Goal: Task Accomplishment & Management: Manage account settings

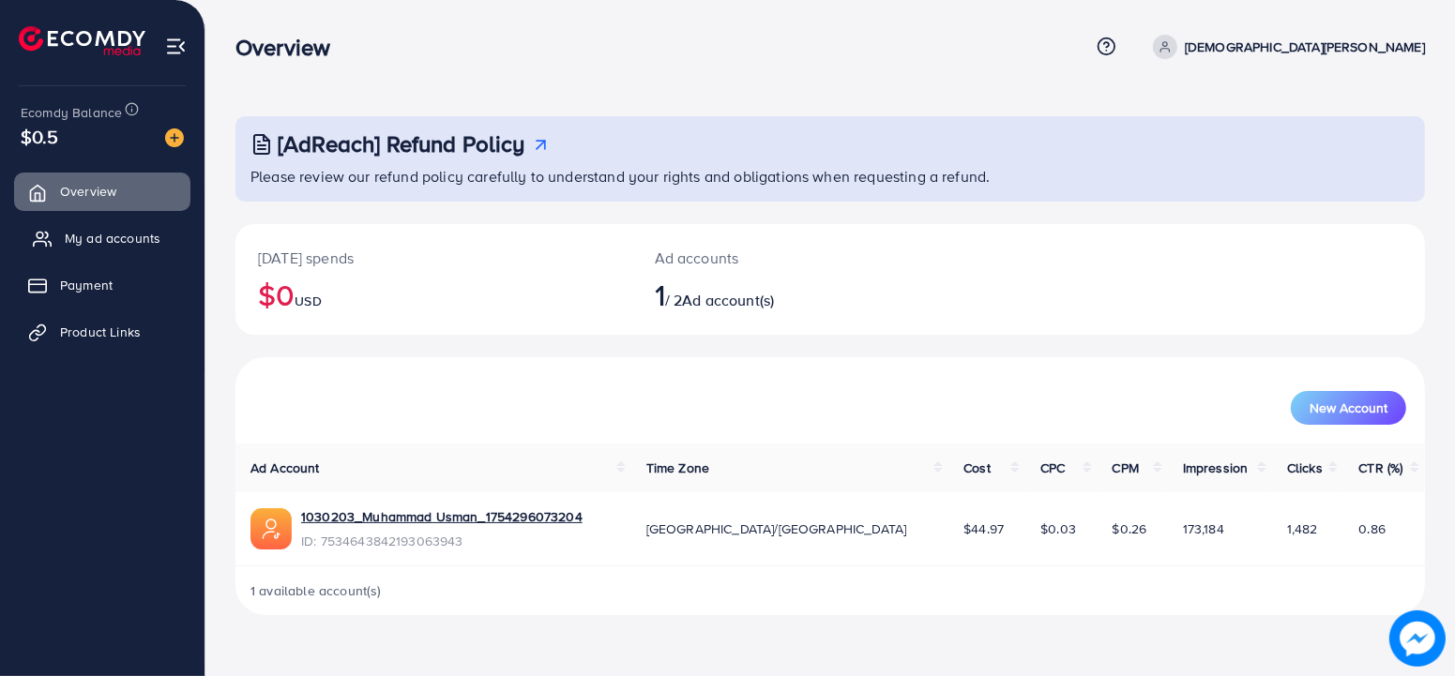
click at [93, 254] on link "My ad accounts" at bounding box center [102, 238] width 176 height 38
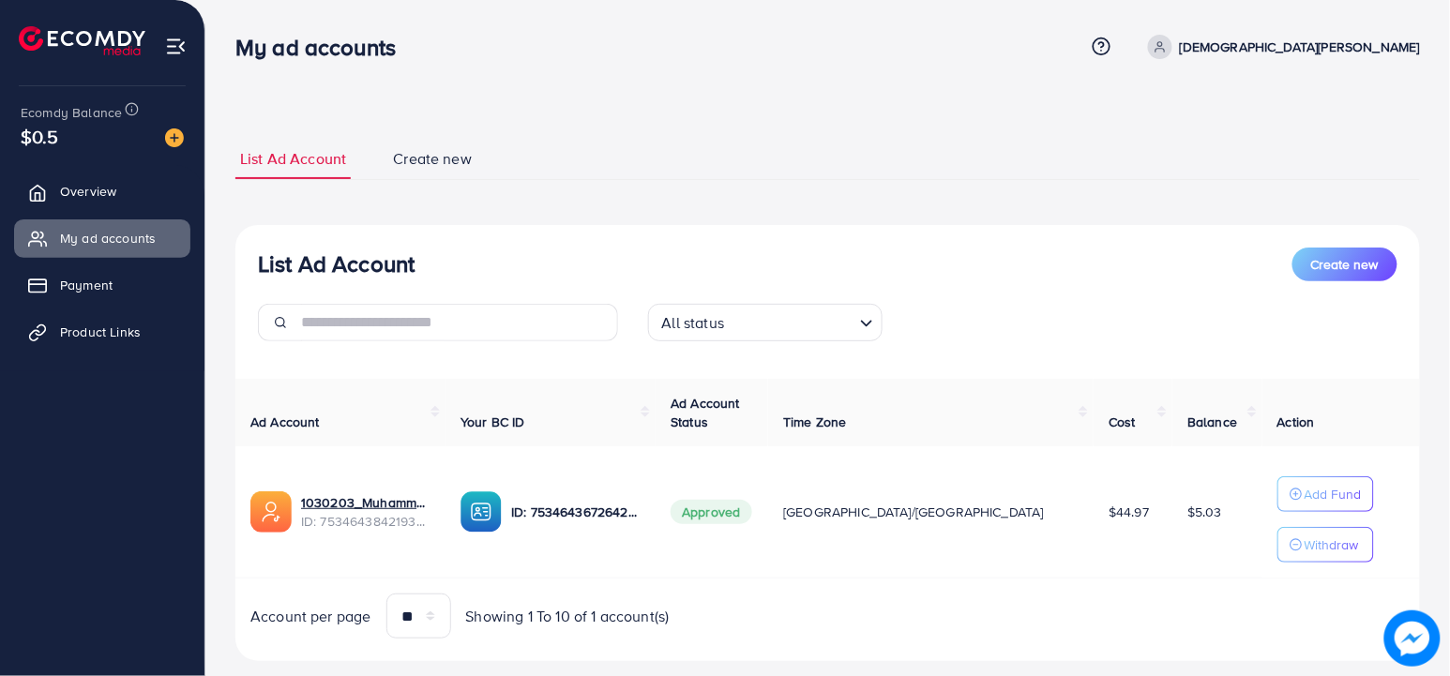
click at [416, 159] on span "Create new" at bounding box center [432, 159] width 79 height 22
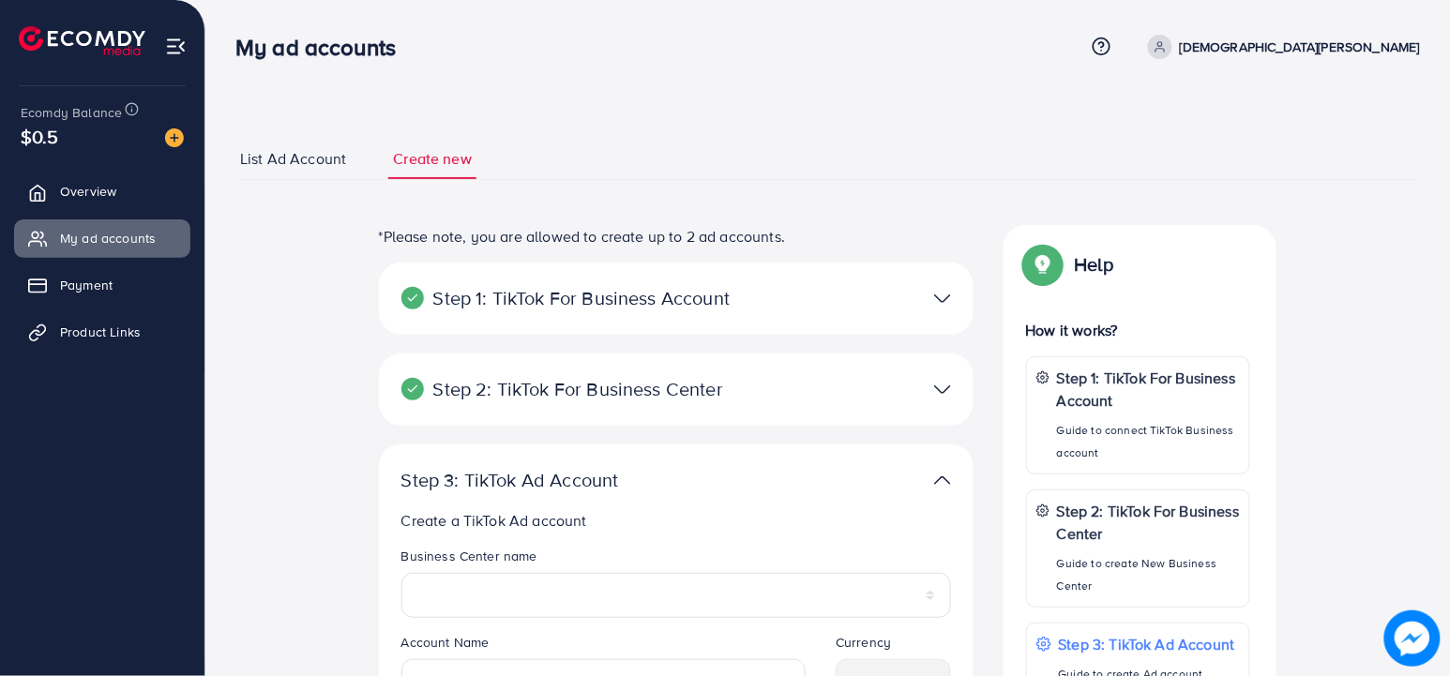
click at [279, 154] on span "List Ad Account" at bounding box center [293, 159] width 106 height 22
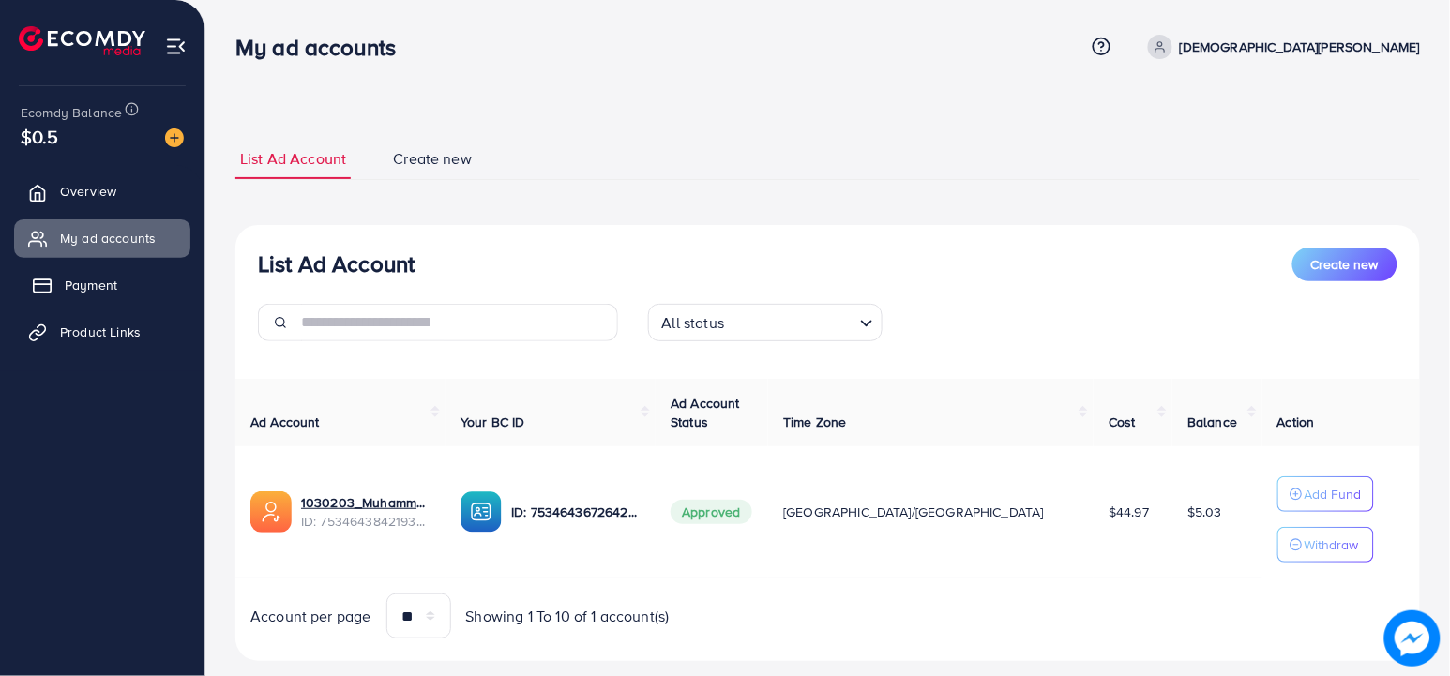
click at [33, 280] on icon at bounding box center [42, 286] width 19 height 19
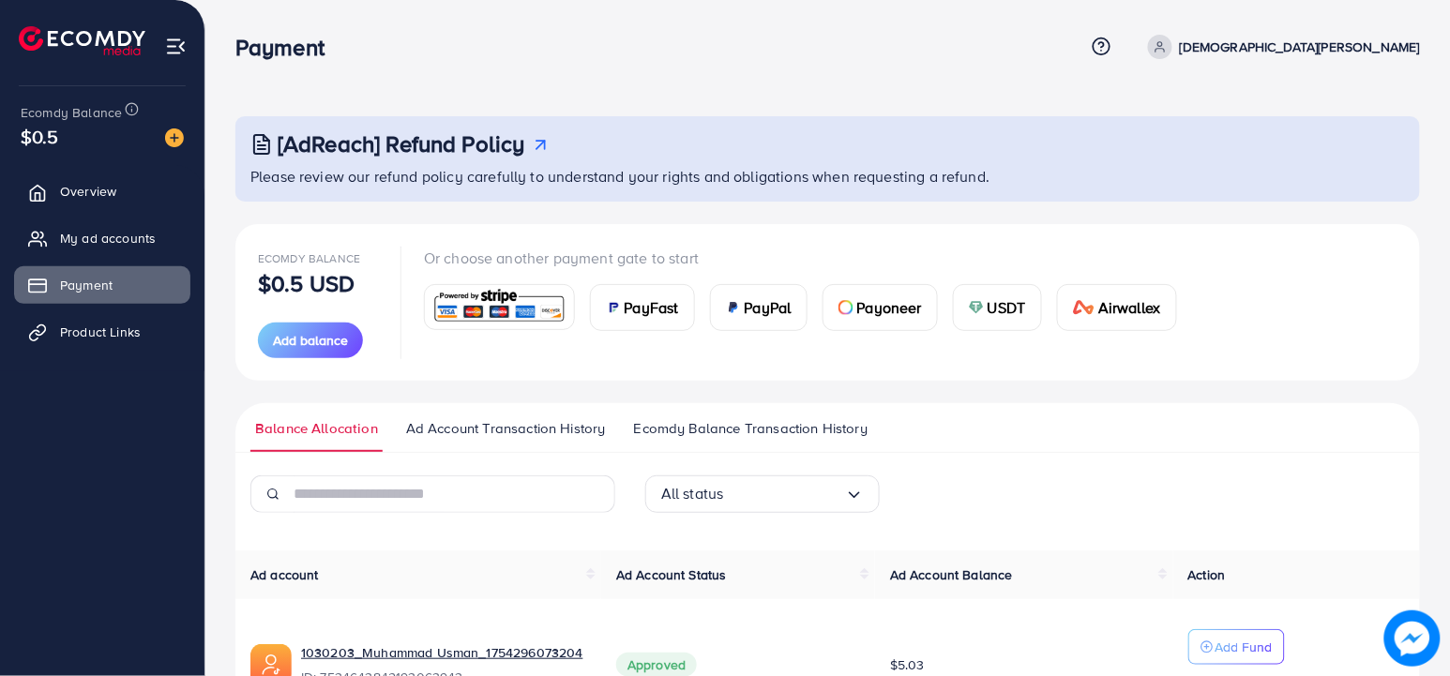
scroll to position [135, 0]
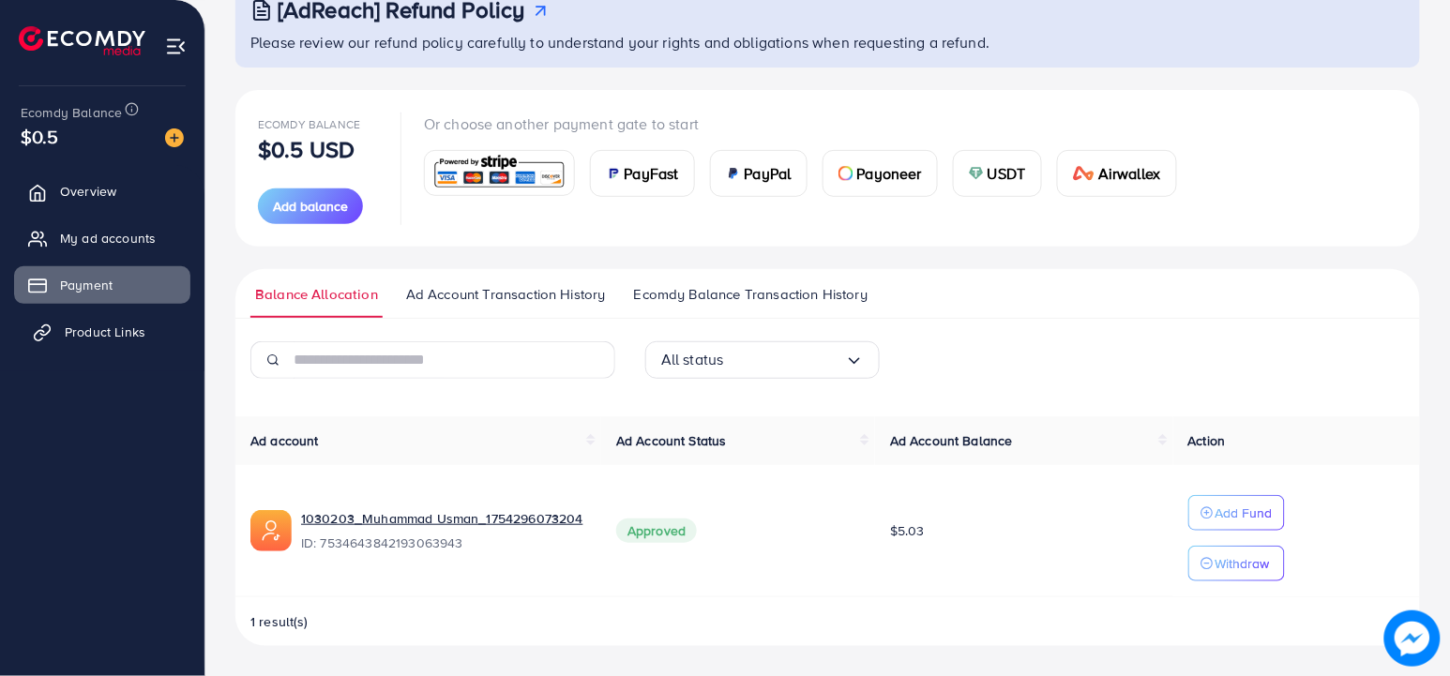
click at [105, 341] on span "Product Links" at bounding box center [105, 332] width 81 height 19
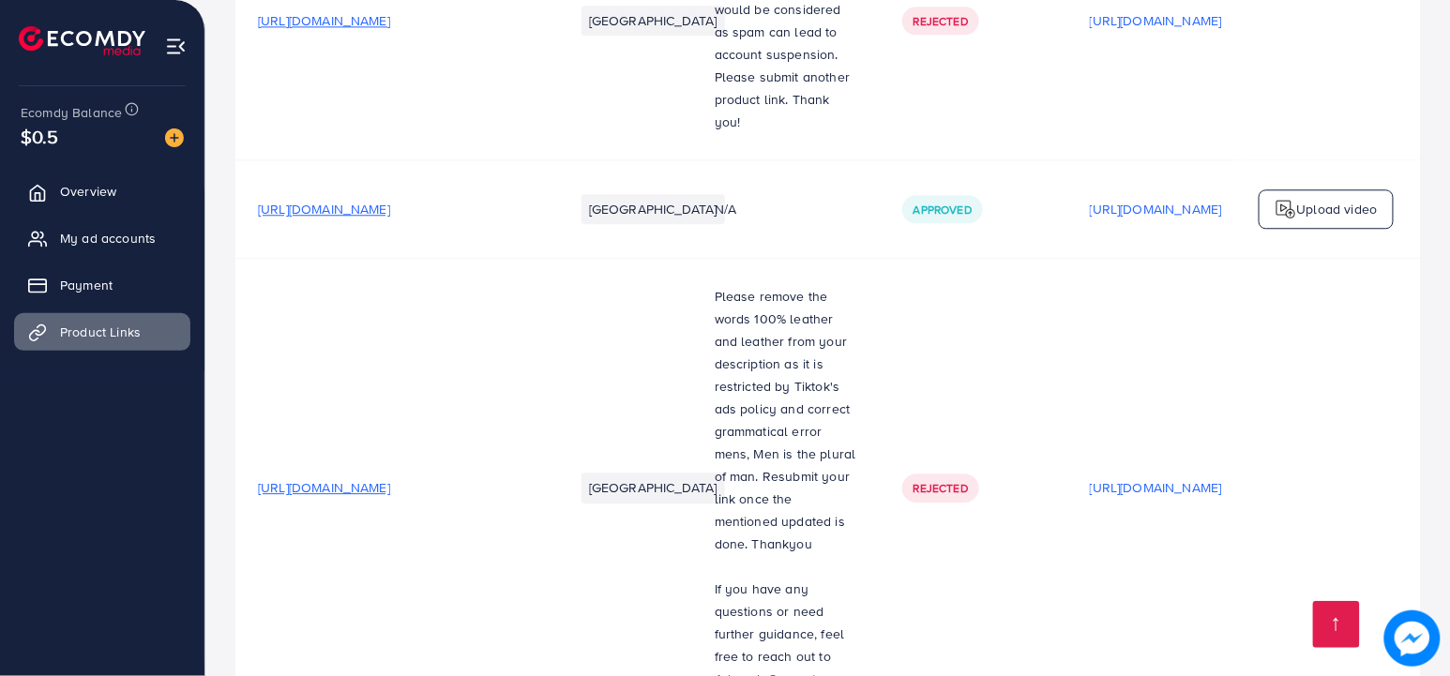
scroll to position [5599, 0]
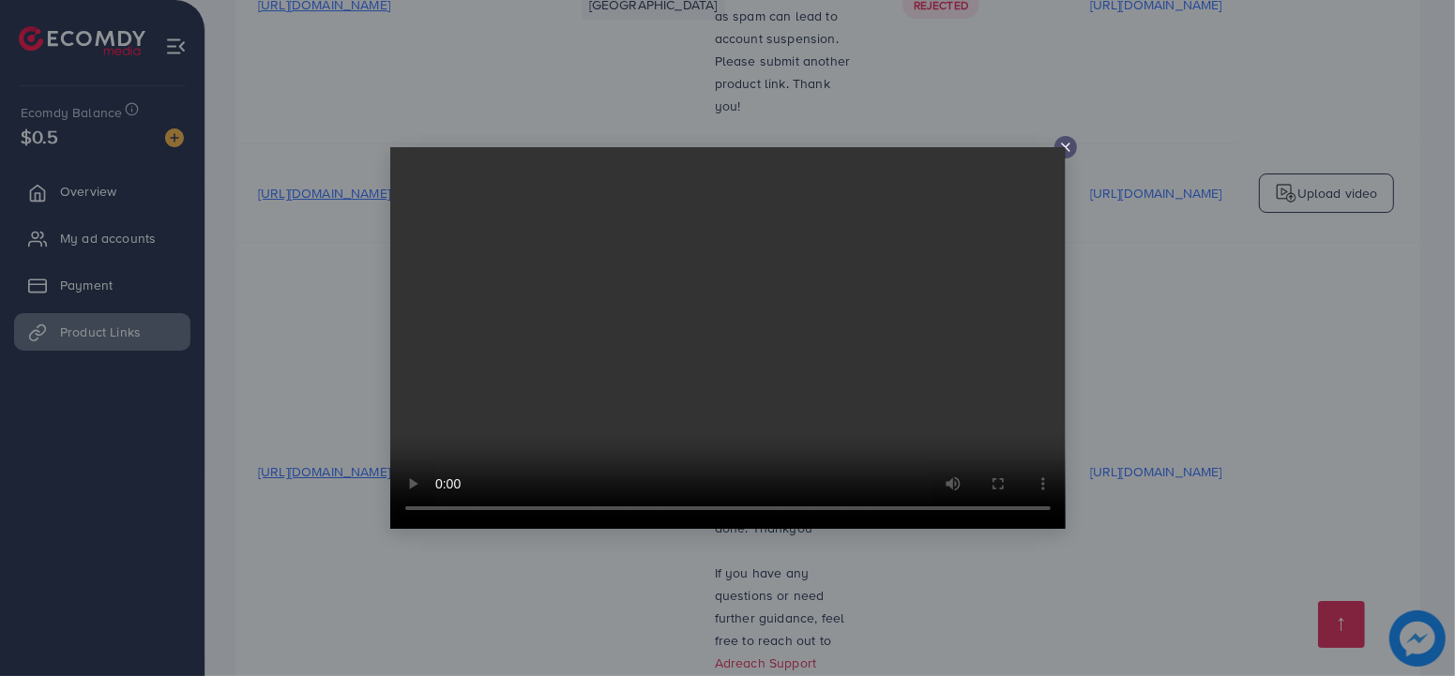
click at [1067, 143] on icon at bounding box center [1065, 147] width 15 height 15
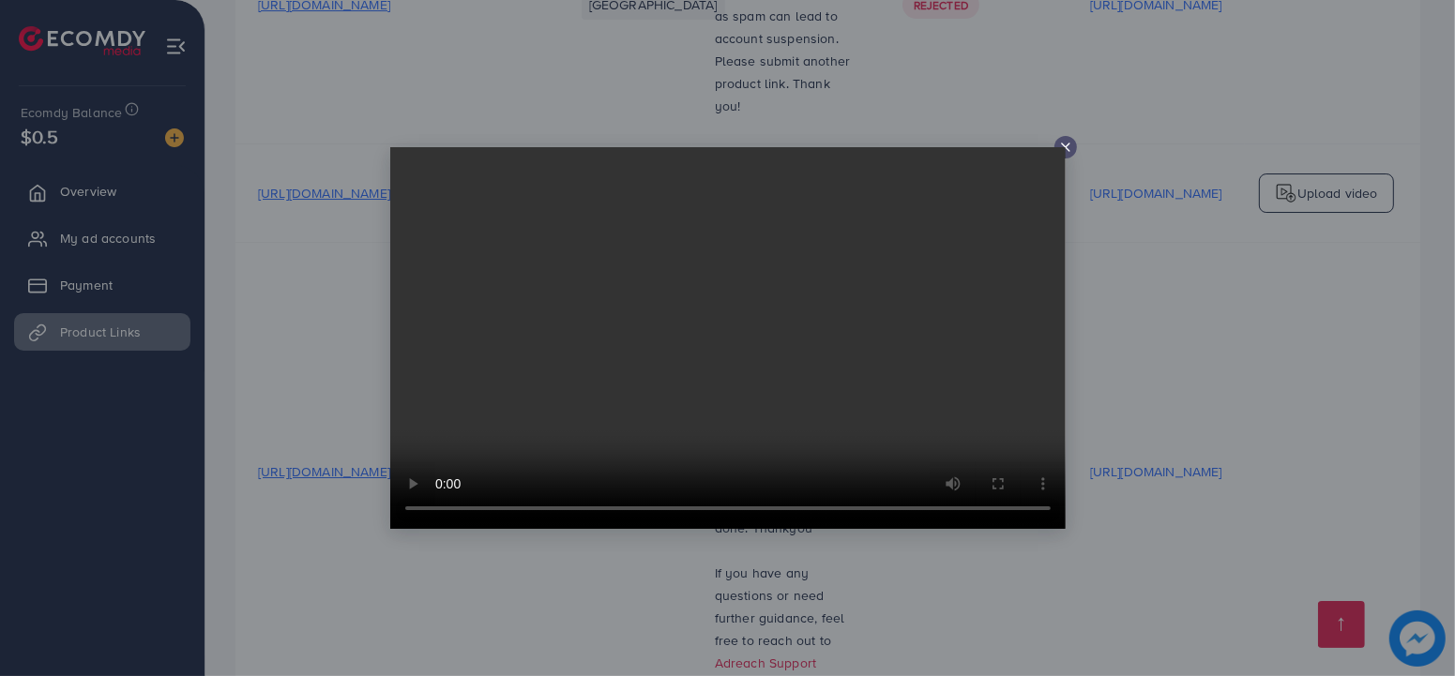
click at [1062, 147] on video at bounding box center [727, 338] width 675 height 382
click at [829, 310] on video at bounding box center [727, 338] width 675 height 382
click at [1061, 154] on video at bounding box center [727, 338] width 675 height 382
click at [1067, 150] on line at bounding box center [1066, 148] width 8 height 8
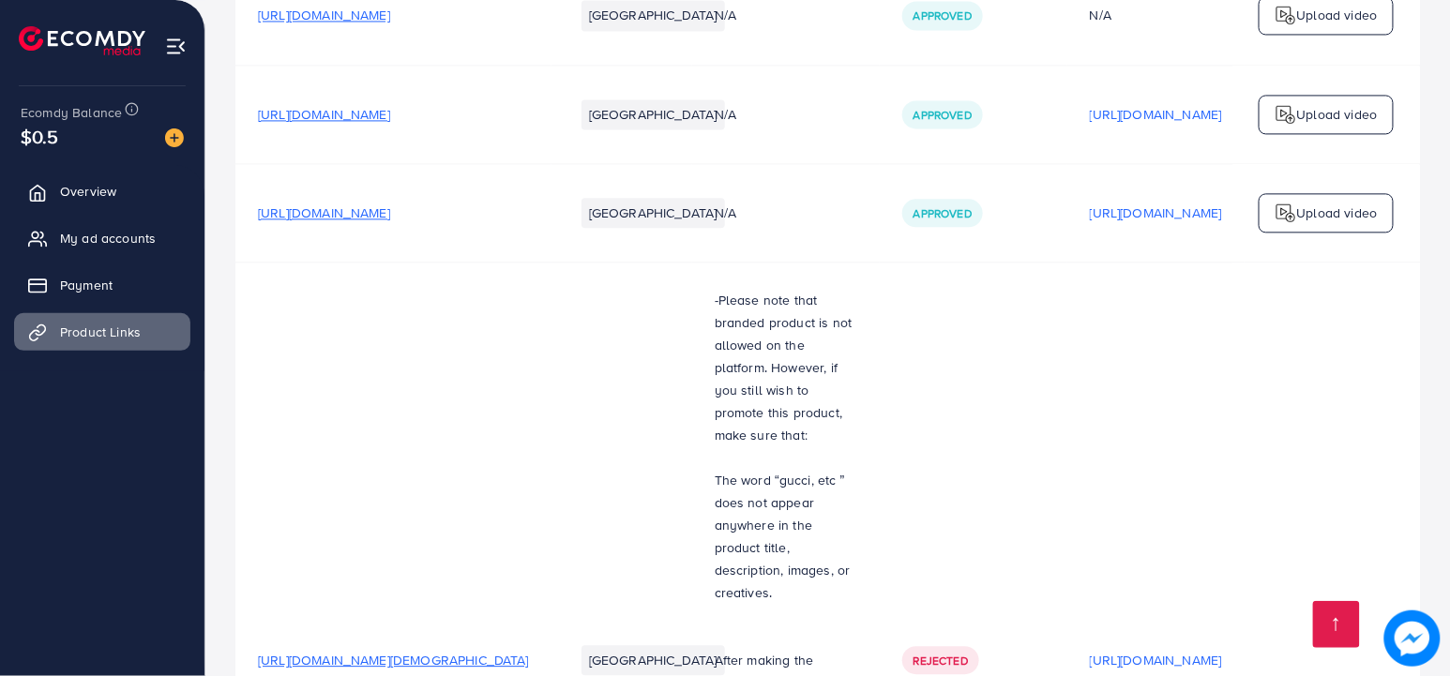
scroll to position [3334, 0]
